Goal: Transaction & Acquisition: Purchase product/service

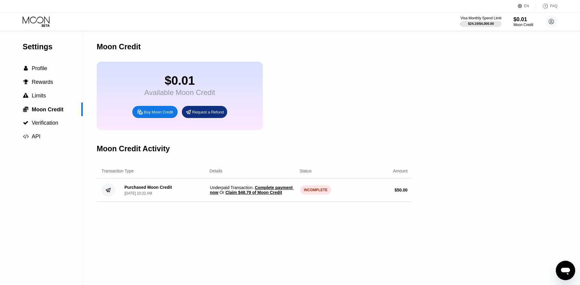
click at [313, 194] on div "INCOMPLETE" at bounding box center [315, 189] width 31 height 9
click at [241, 195] on span "Underpaid Transaction . Complete payment now Or Claim $48.79 of Moon Credit" at bounding box center [253, 190] width 86 height 10
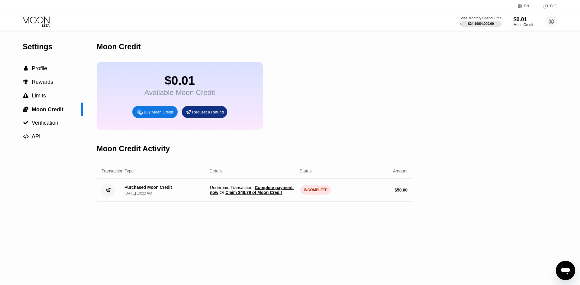
click at [32, 9] on div "EN Language Select an item Save FAQ" at bounding box center [290, 6] width 580 height 12
click at [38, 27] on icon at bounding box center [37, 21] width 28 height 11
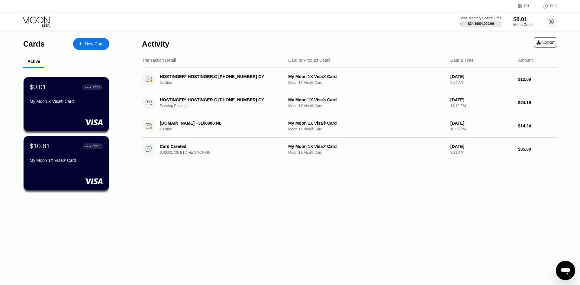
click at [522, 21] on div "$0.01" at bounding box center [524, 19] width 20 height 6
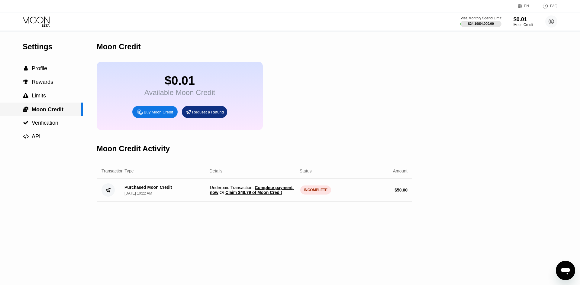
click at [57, 107] on span "Moon Credit" at bounding box center [48, 109] width 32 height 6
click at [278, 195] on span "Complete payment now" at bounding box center [252, 190] width 84 height 10
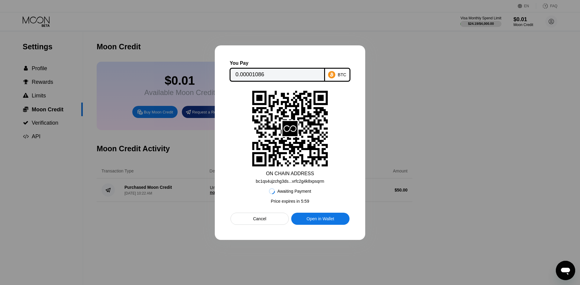
click at [310, 181] on div "bc1qs4ujzchg3ds...vrfc2g4k8xpsqrm" at bounding box center [290, 181] width 68 height 5
click at [287, 182] on div "bc1qs4ujzchg3ds...vrfc2g4k8xpsqrm" at bounding box center [290, 181] width 68 height 5
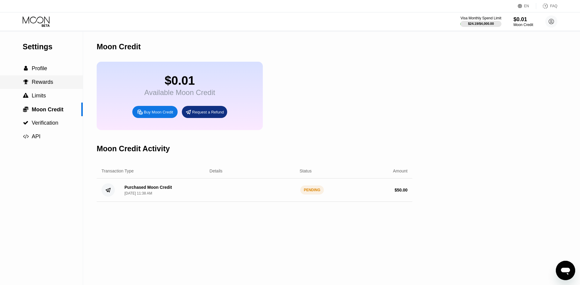
click at [31, 82] on div " Rewards" at bounding box center [38, 82] width 31 height 6
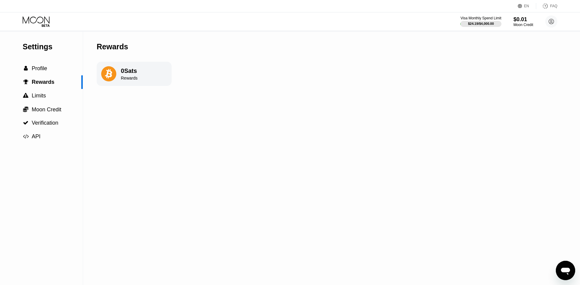
click at [39, 22] on icon at bounding box center [37, 21] width 28 height 11
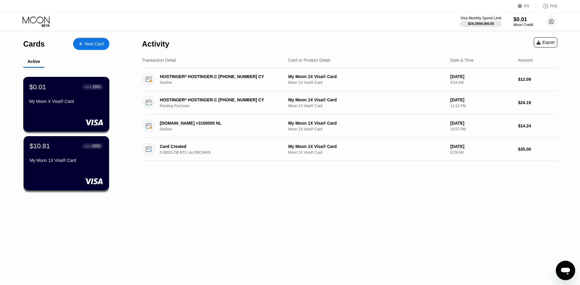
click at [86, 101] on div "$0.01 ● ● ● ● 1551 My Moon X Visa® Card" at bounding box center [66, 94] width 74 height 23
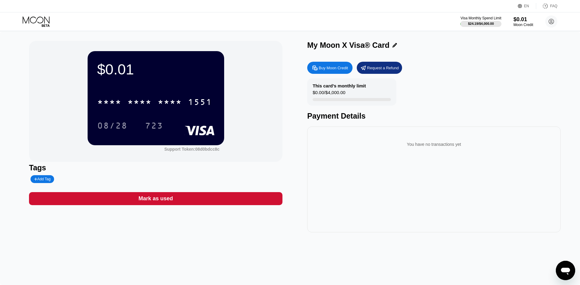
click at [44, 22] on icon at bounding box center [37, 21] width 28 height 11
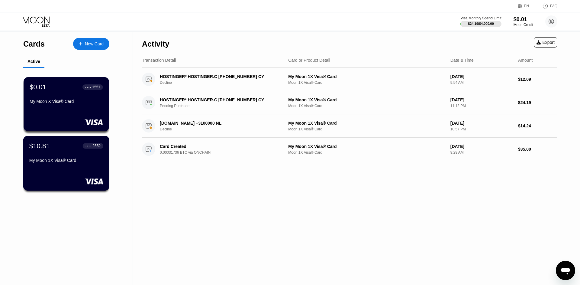
click at [52, 158] on div "$10.81 ● ● ● ● 2552 My Moon 1X Visa® Card" at bounding box center [66, 153] width 74 height 23
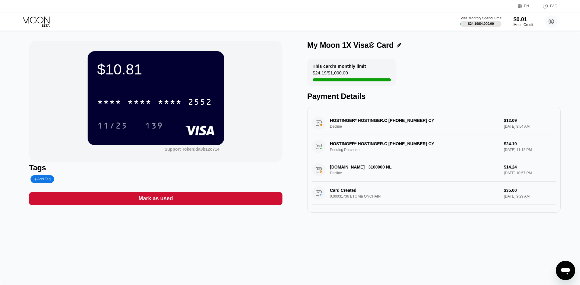
click at [48, 19] on icon at bounding box center [37, 21] width 28 height 11
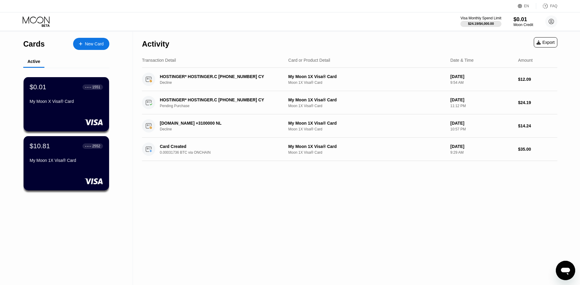
click at [513, 20] on div "Visa Monthly Spend Limit $24.19 / $4,000.00 $0.01 Moon Credit beatrice.lorke@t-…" at bounding box center [509, 21] width 97 height 12
click at [521, 26] on div "Moon Credit" at bounding box center [524, 25] width 20 height 4
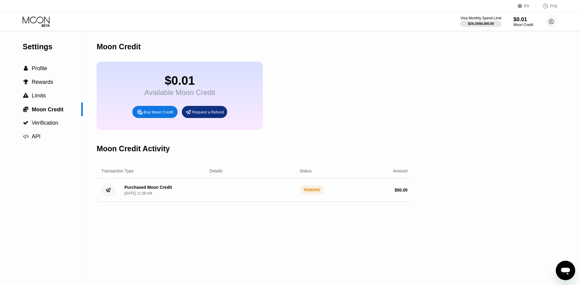
click at [127, 190] on div "Purchased Moon Credit" at bounding box center [148, 187] width 47 height 5
drag, startPoint x: 134, startPoint y: 192, endPoint x: 148, endPoint y: 207, distance: 21.0
click at [145, 202] on div "Purchased Moon Credit Sep 22, 2025, 11:38 AM PENDING $ 50.00" at bounding box center [255, 189] width 316 height 23
click at [521, 22] on div "$0.01" at bounding box center [524, 19] width 20 height 6
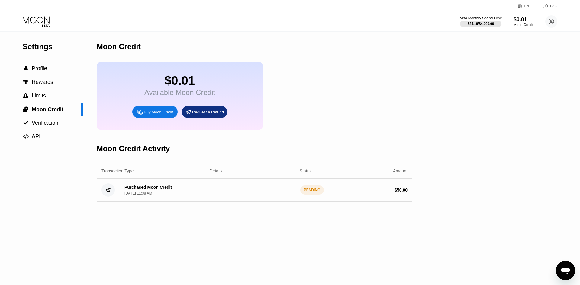
click at [474, 22] on div "$24.19 / $4,000.00" at bounding box center [481, 24] width 26 height 4
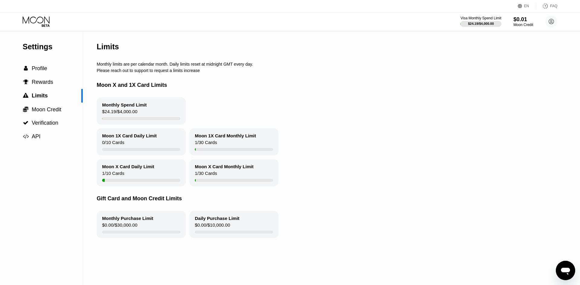
click at [48, 19] on icon at bounding box center [37, 21] width 28 height 11
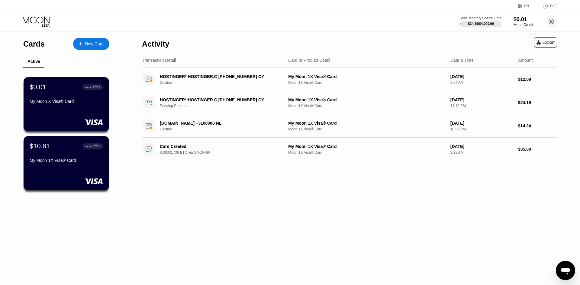
drag, startPoint x: 276, startPoint y: 204, endPoint x: 174, endPoint y: 37, distance: 195.5
click at [177, 40] on div "Activity Export Transaction Detail Card or Product Detail Date & Time Amount HO…" at bounding box center [350, 158] width 434 height 253
drag, startPoint x: 202, startPoint y: 54, endPoint x: 294, endPoint y: 212, distance: 182.7
click at [298, 222] on div "Activity Export Transaction Detail Card or Product Detail Date & Time Amount HO…" at bounding box center [350, 158] width 434 height 253
click at [159, 63] on div "Transaction Detail" at bounding box center [159, 60] width 34 height 5
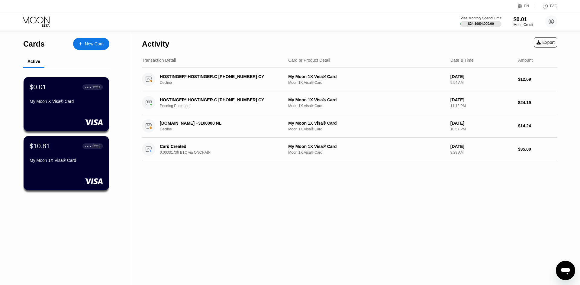
drag, startPoint x: 159, startPoint y: 63, endPoint x: 150, endPoint y: 60, distance: 9.5
click at [151, 61] on div "Transaction Detail" at bounding box center [159, 60] width 34 height 5
drag, startPoint x: 146, startPoint y: 59, endPoint x: 178, endPoint y: 57, distance: 32.1
click at [166, 57] on div "Transaction Detail Card or Product Detail Date & Time Amount" at bounding box center [350, 60] width 416 height 15
click at [171, 54] on div "Transaction Detail Card or Product Detail Date & Time Amount" at bounding box center [350, 60] width 416 height 15
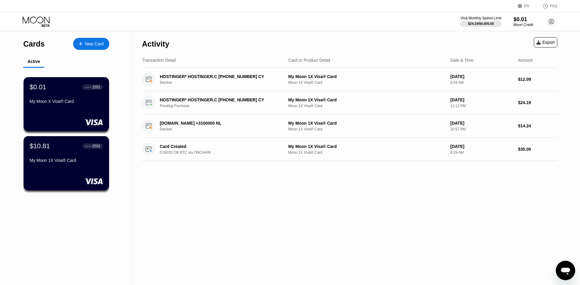
click at [149, 46] on div "Activity" at bounding box center [155, 44] width 27 height 9
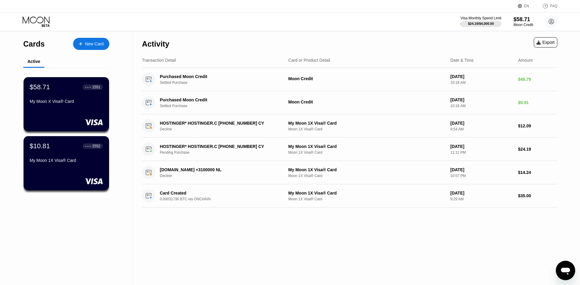
click at [152, 60] on div "Transaction Detail" at bounding box center [159, 60] width 34 height 5
drag, startPoint x: 152, startPoint y: 60, endPoint x: 179, endPoint y: 60, distance: 27.5
click at [172, 60] on div "Transaction Detail" at bounding box center [159, 60] width 34 height 5
click at [164, 47] on div "Activity" at bounding box center [155, 44] width 27 height 9
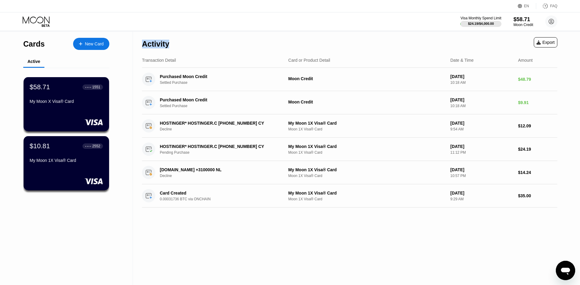
click at [187, 43] on div "Activity Export" at bounding box center [350, 42] width 416 height 21
click at [183, 43] on div "Activity Export" at bounding box center [350, 42] width 416 height 21
click at [153, 35] on div "Activity" at bounding box center [155, 42] width 27 height 21
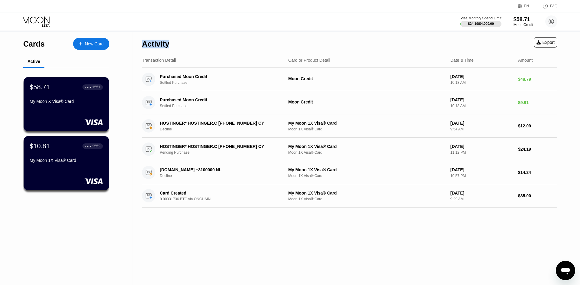
click at [153, 50] on div "Activity" at bounding box center [155, 42] width 27 height 21
click at [161, 40] on div "Activity" at bounding box center [155, 44] width 27 height 9
click at [161, 42] on div "Activity" at bounding box center [155, 44] width 27 height 9
click at [211, 49] on div "Activity Export" at bounding box center [350, 42] width 416 height 21
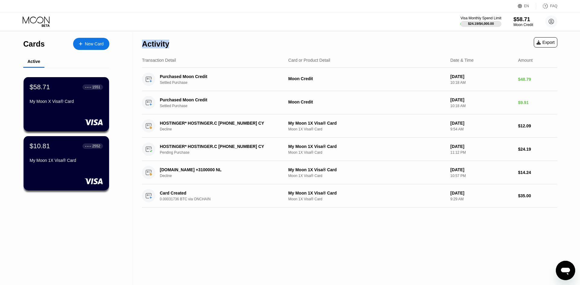
click at [211, 49] on div "Activity Export" at bounding box center [350, 42] width 416 height 21
click at [170, 43] on div "Activity Export" at bounding box center [350, 42] width 416 height 21
click at [158, 41] on div "Activity" at bounding box center [155, 44] width 27 height 9
click at [62, 98] on div "$58.71 ● ● ● ● 1551 My Moon X Visa® Card" at bounding box center [66, 94] width 74 height 23
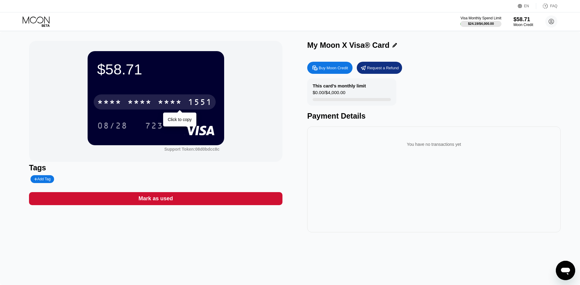
click at [148, 99] on div "* * * *" at bounding box center [140, 103] width 24 height 10
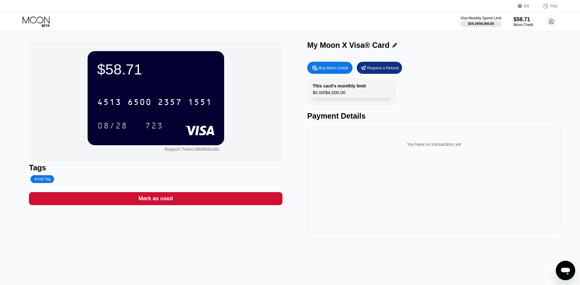
click at [115, 125] on div "08/28" at bounding box center [112, 127] width 30 height 10
click at [164, 130] on div "723" at bounding box center [154, 125] width 27 height 15
click at [324, 92] on div "$0.00 / $4,000.00" at bounding box center [329, 94] width 33 height 8
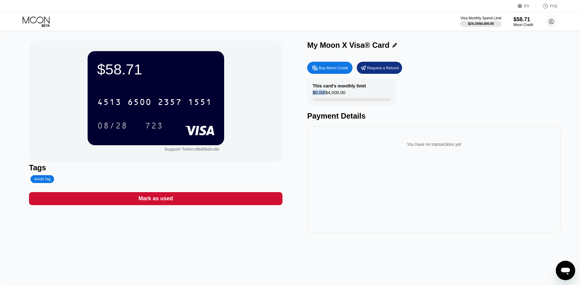
drag, startPoint x: 336, startPoint y: 90, endPoint x: 374, endPoint y: 96, distance: 37.8
click at [360, 96] on div "This card’s monthly limit $0.00 / $4,000.00" at bounding box center [351, 91] width 89 height 27
click at [378, 96] on div "This card’s monthly limit $0.00 / $4,000.00" at bounding box center [351, 91] width 89 height 27
click at [41, 18] on icon at bounding box center [37, 21] width 28 height 11
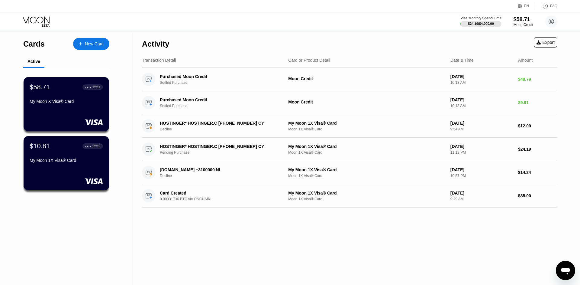
click at [547, 18] on icon at bounding box center [552, 21] width 12 height 12
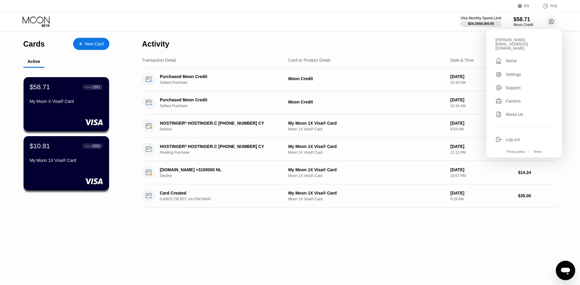
click at [522, 71] on div "Settings" at bounding box center [524, 74] width 57 height 7
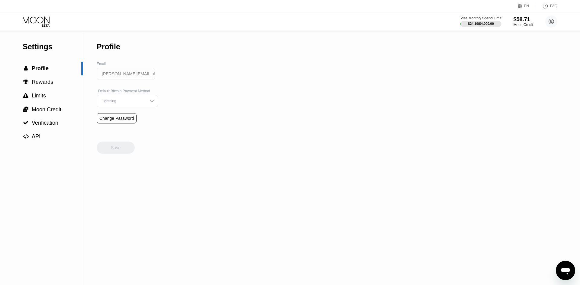
click at [525, 29] on div "Visa Monthly Spend Limit $24.19 / $4,000.00 $58.71 Moon Credit [PERSON_NAME][EM…" at bounding box center [290, 21] width 580 height 18
click at [525, 24] on div "Moon Credit" at bounding box center [524, 25] width 20 height 4
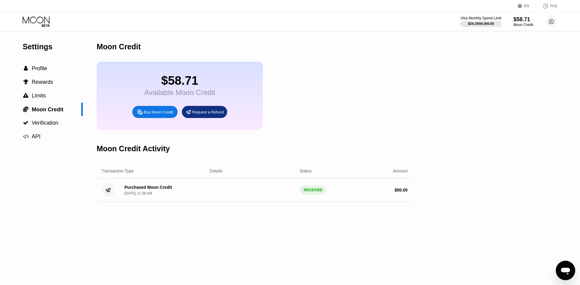
click at [37, 23] on icon at bounding box center [37, 21] width 28 height 11
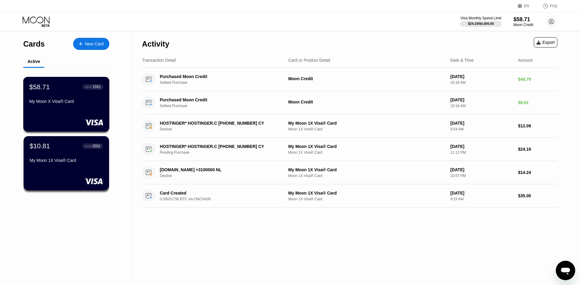
click at [88, 104] on div "My Moon X Visa® Card" at bounding box center [66, 101] width 74 height 5
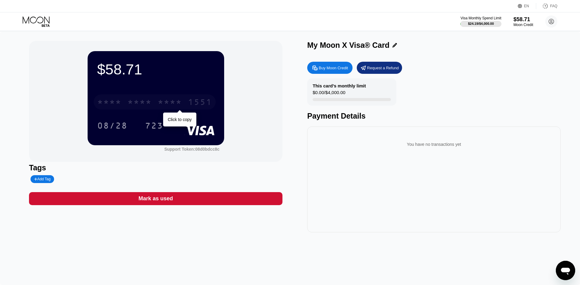
click at [164, 98] on div "* * * * * * * * * * * * 1551" at bounding box center [155, 101] width 122 height 15
click at [377, 117] on div "Payment Details" at bounding box center [434, 116] width 254 height 9
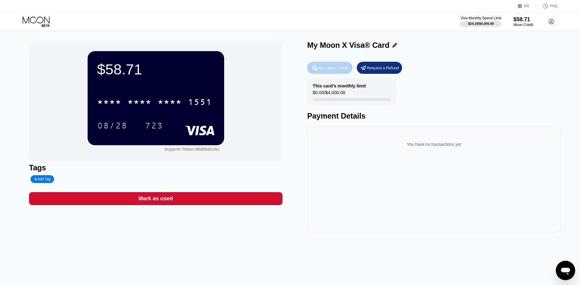
click at [333, 70] on div "Buy Moon Credit" at bounding box center [333, 67] width 29 height 5
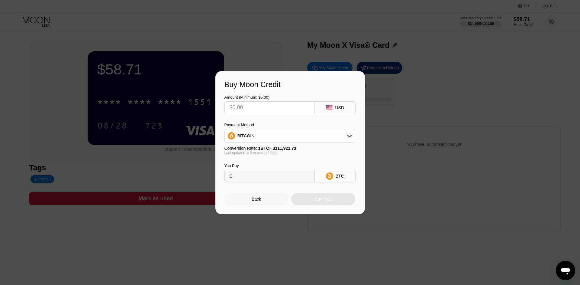
click at [404, 56] on div at bounding box center [290, 142] width 580 height 285
click at [255, 205] on div "Back" at bounding box center [257, 199] width 64 height 12
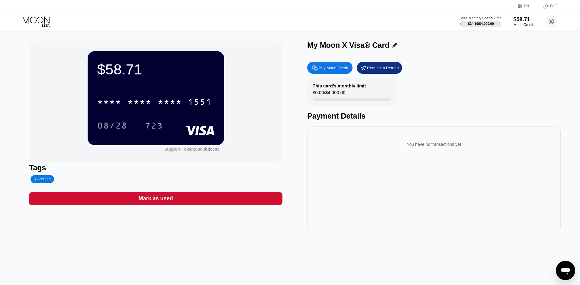
drag, startPoint x: 311, startPoint y: 96, endPoint x: 375, endPoint y: 97, distance: 63.5
click at [372, 97] on div "This card’s monthly limit $0.00 / $4,000.00" at bounding box center [351, 91] width 89 height 27
click at [375, 97] on div "This card’s monthly limit $0.00 / $4,000.00" at bounding box center [351, 91] width 89 height 27
click at [466, 17] on div "Visa Monthly Spend Limit" at bounding box center [481, 18] width 41 height 4
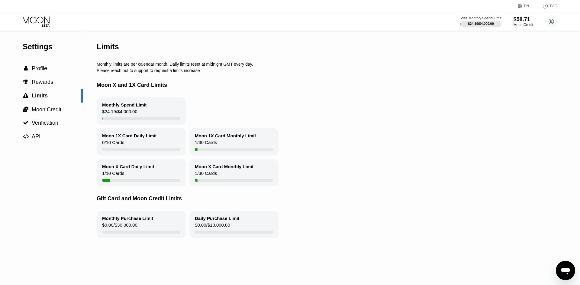
click at [40, 22] on icon at bounding box center [37, 21] width 28 height 11
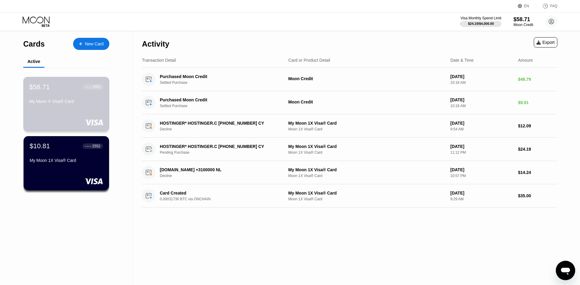
click at [106, 119] on div "$58.71 ● ● ● ● 1551 My Moon X Visa® Card" at bounding box center [66, 104] width 86 height 55
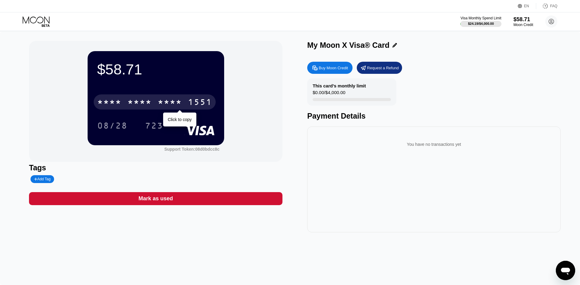
click at [156, 101] on div "* * * * * * * * * * * * 1551" at bounding box center [155, 101] width 122 height 15
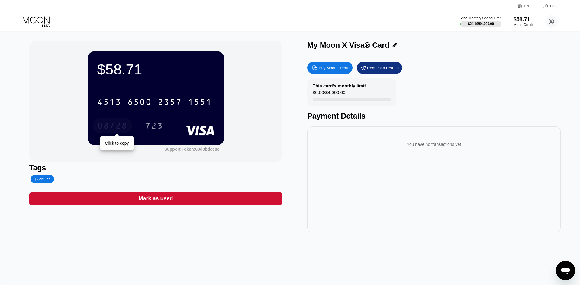
drag, startPoint x: 110, startPoint y: 125, endPoint x: 151, endPoint y: 95, distance: 50.6
click at [109, 125] on div "08/28" at bounding box center [112, 127] width 30 height 10
